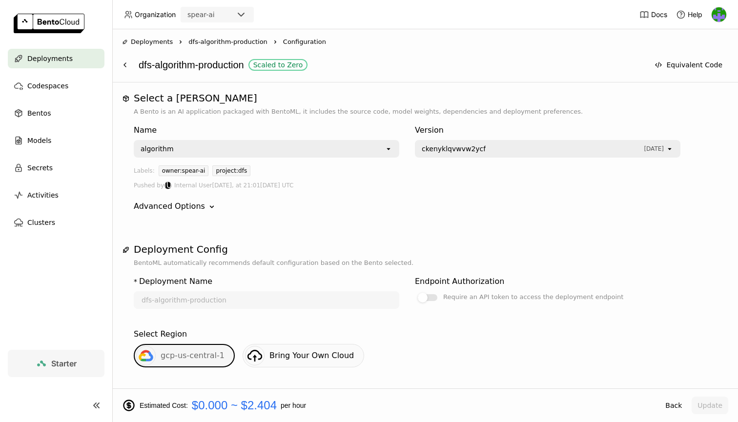
click at [63, 59] on span "Deployments" at bounding box center [49, 59] width 45 height 12
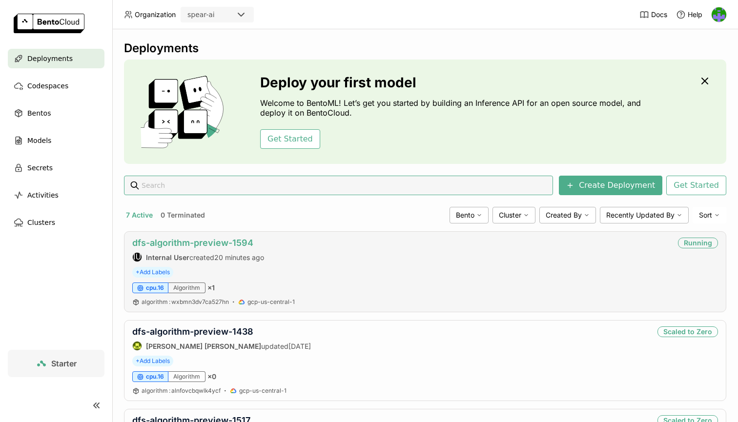
click at [223, 246] on link "dfs-algorithm-preview-1594" at bounding box center [192, 243] width 121 height 10
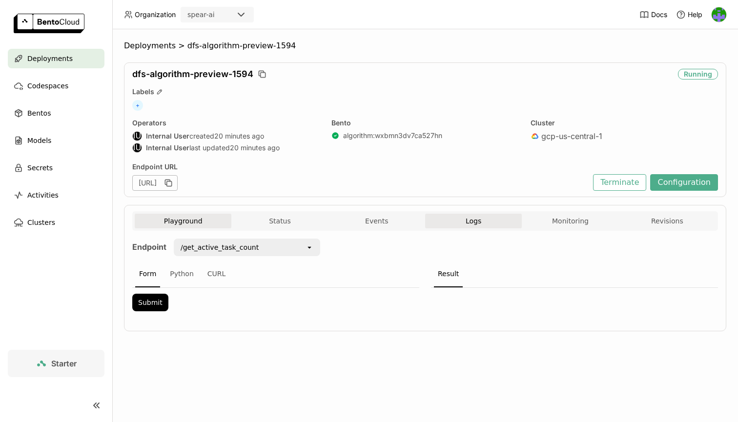
click at [479, 214] on button "Logs" at bounding box center [473, 221] width 97 height 15
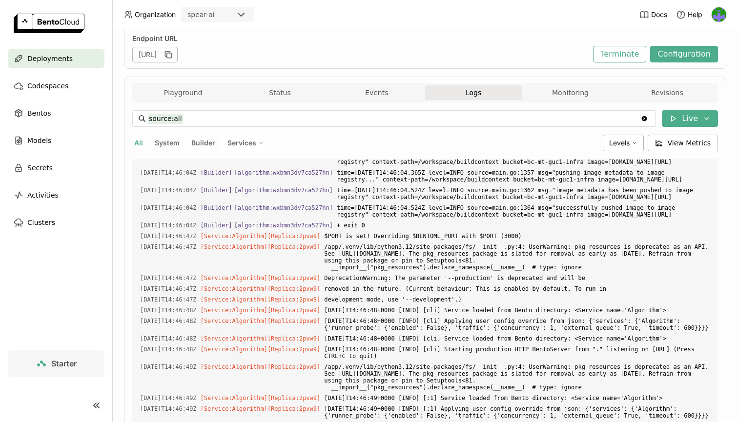
scroll to position [138, 0]
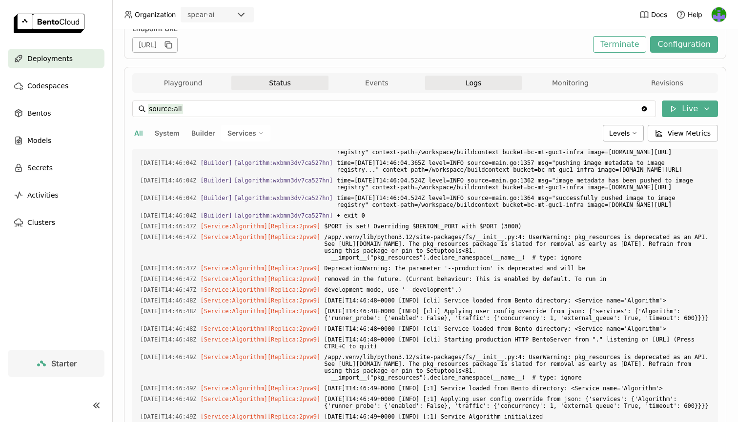
click at [306, 83] on button "Status" at bounding box center [279, 83] width 97 height 15
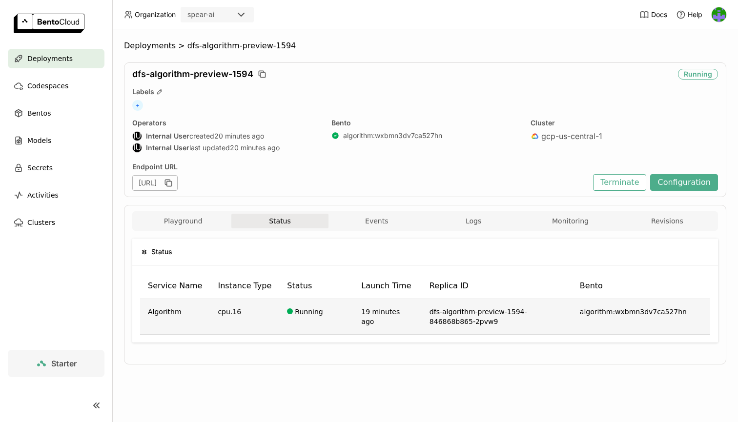
click at [240, 314] on td "cpu.16" at bounding box center [244, 317] width 69 height 36
click at [453, 314] on td "dfs-algorithm-preview-1594-846868b865-2pvw9" at bounding box center [497, 317] width 150 height 36
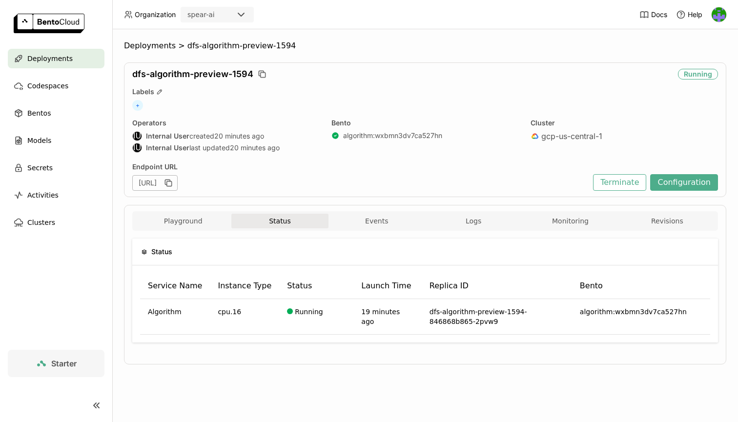
click at [389, 213] on div "Playground Status Events Logs Monitoring Revisions" at bounding box center [425, 221] width 586 height 20
click at [389, 219] on button "Events" at bounding box center [377, 221] width 97 height 15
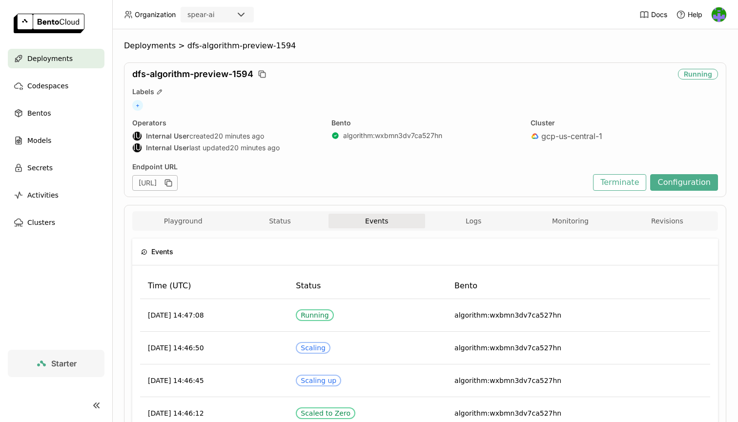
scroll to position [0, 0]
click at [478, 214] on button "Logs" at bounding box center [473, 221] width 97 height 15
